Goal: Navigation & Orientation: Find specific page/section

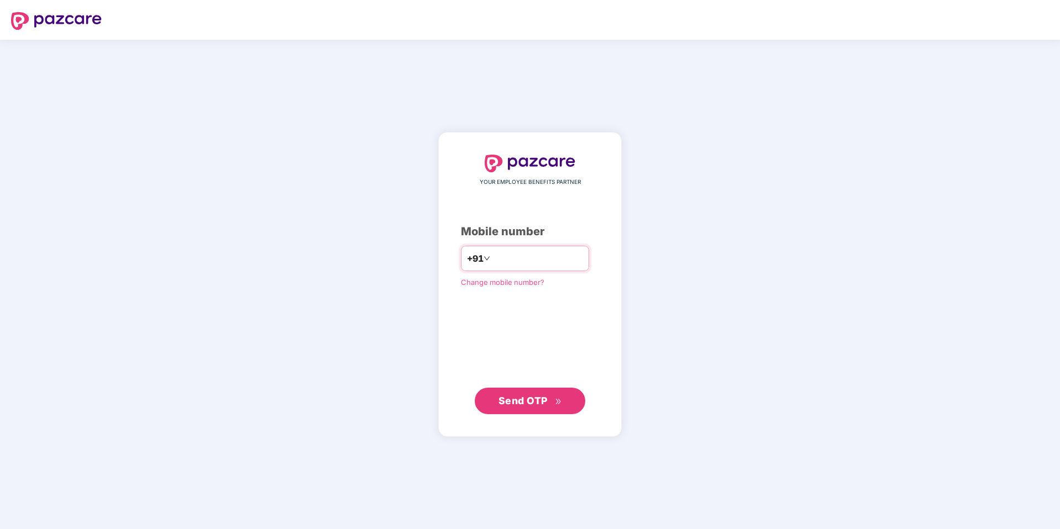
click at [499, 259] on input "number" at bounding box center [537, 259] width 91 height 18
type input "**********"
click at [547, 392] on button "Send OTP" at bounding box center [530, 401] width 110 height 27
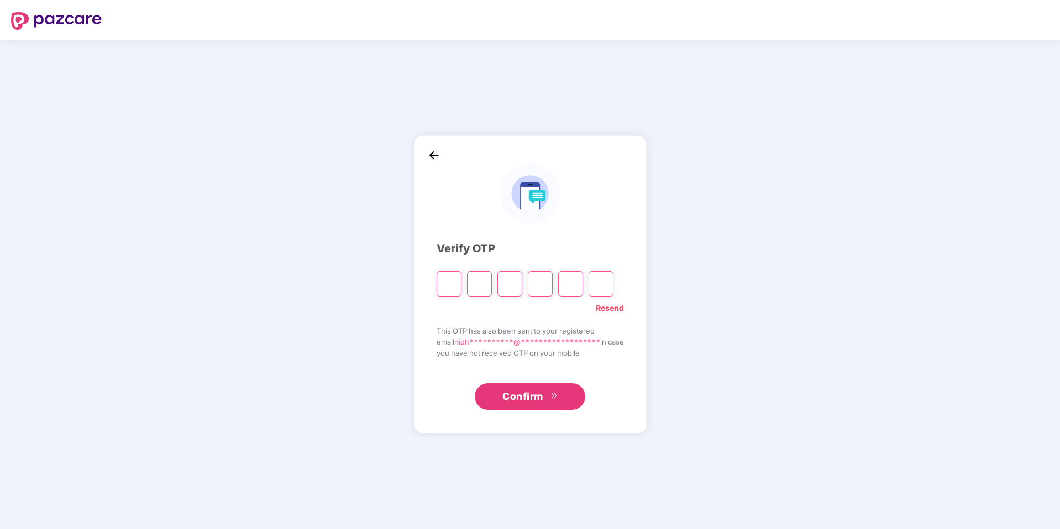
type input "*"
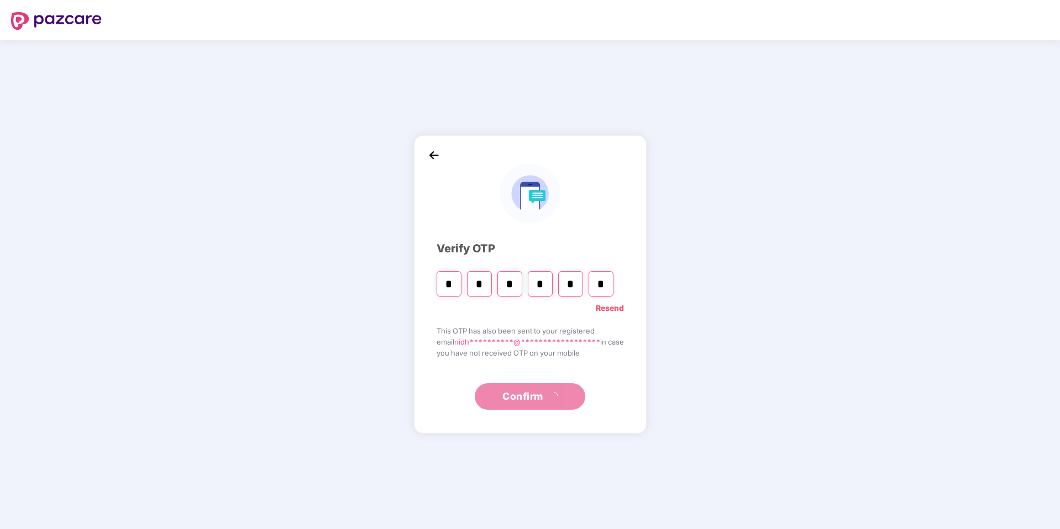
type input "*"
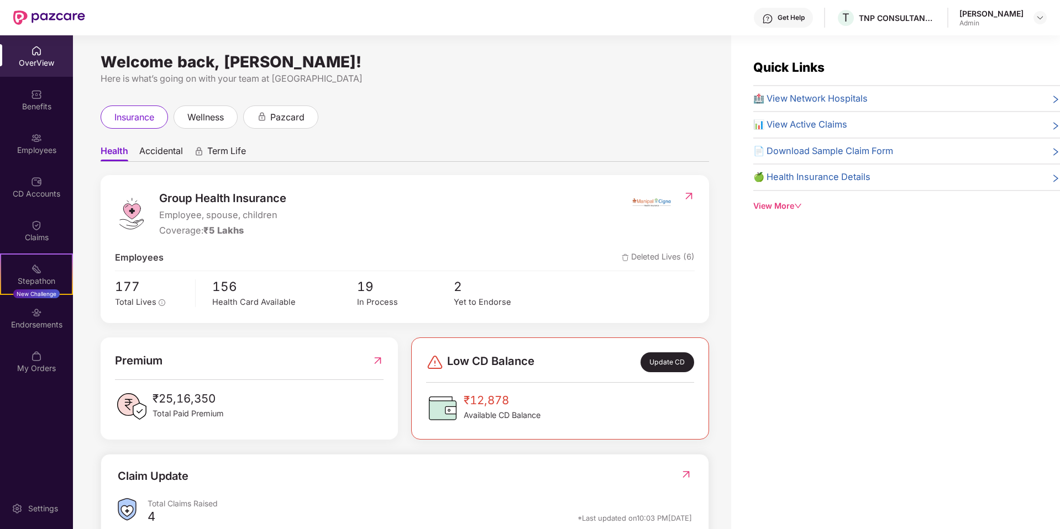
click at [38, 66] on div "OverView" at bounding box center [36, 62] width 73 height 11
drag, startPoint x: 161, startPoint y: 529, endPoint x: 179, endPoint y: 529, distance: 17.7
